Goal: Information Seeking & Learning: Learn about a topic

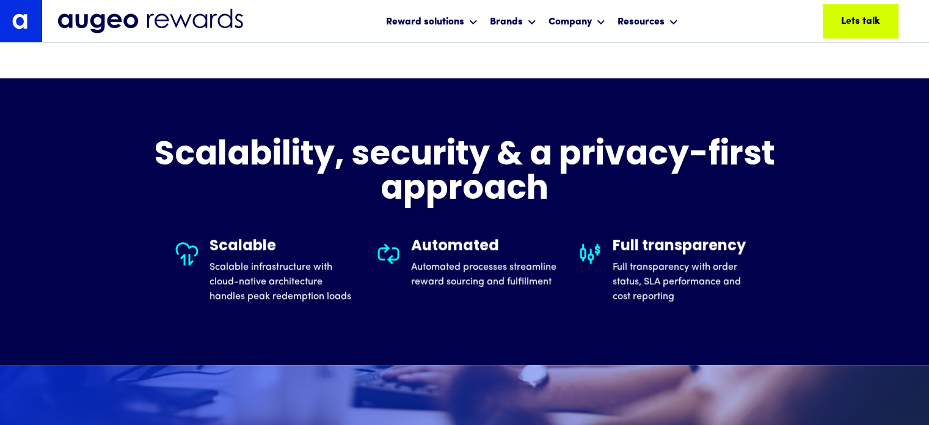
scroll to position [716, 0]
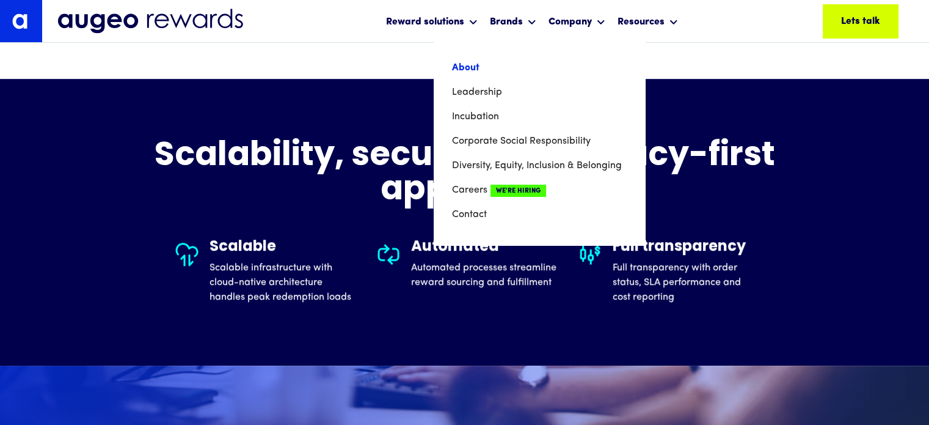
click at [464, 62] on link "About" at bounding box center [539, 68] width 175 height 24
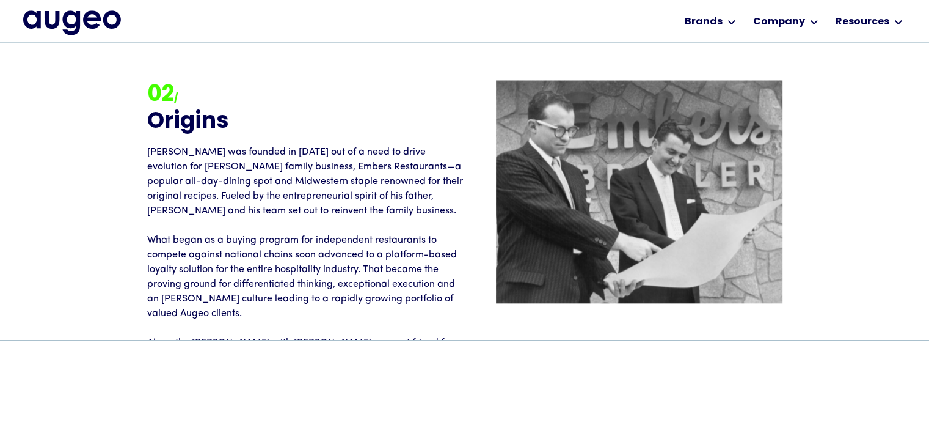
scroll to position [1425, 0]
